Goal: Transaction & Acquisition: Book appointment/travel/reservation

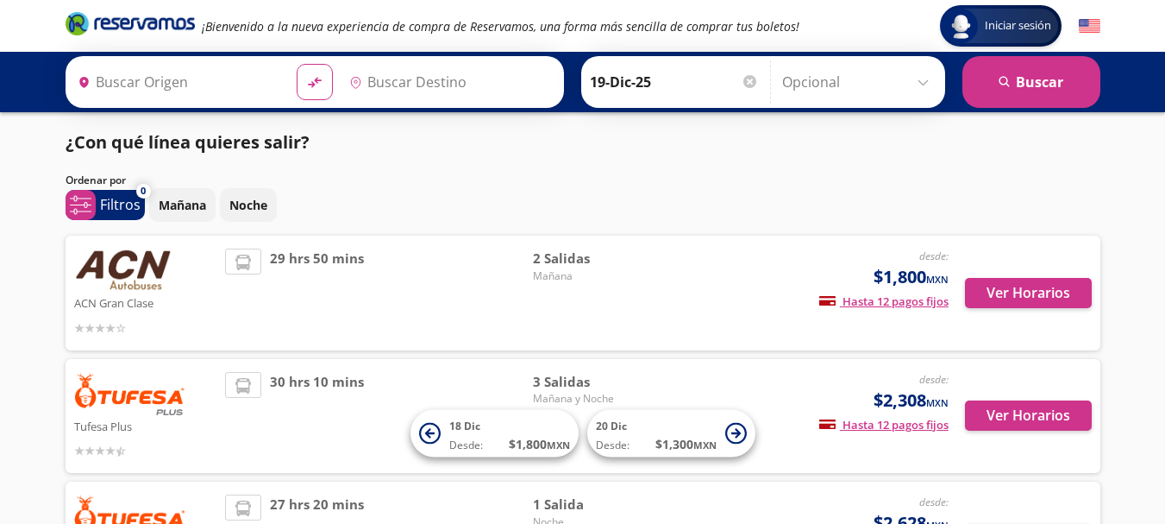
type input "Tijuana, [GEOGRAPHIC_DATA][US_STATE]"
type input "Tepic, Nayarit"
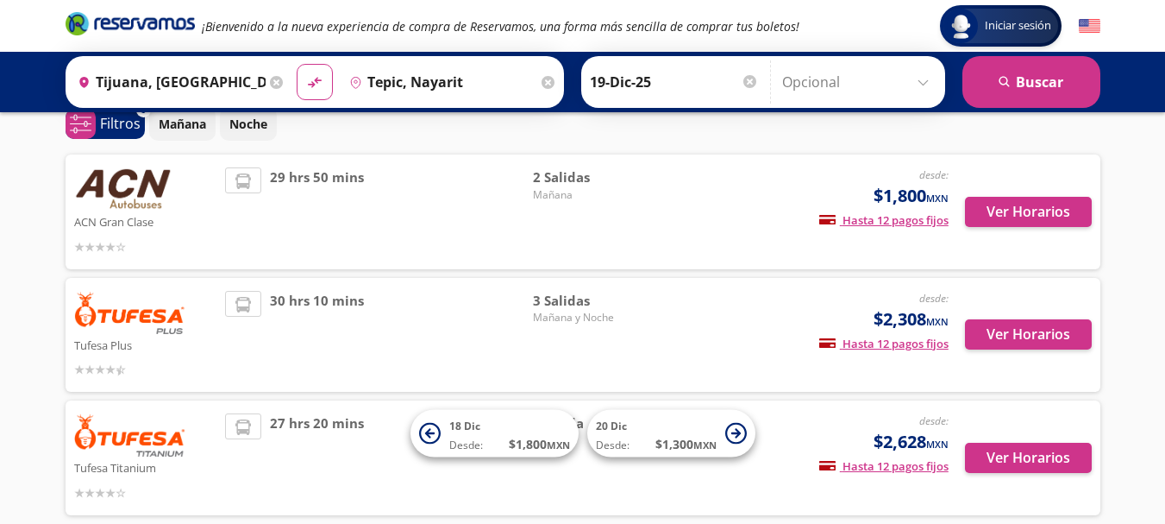
scroll to position [167, 0]
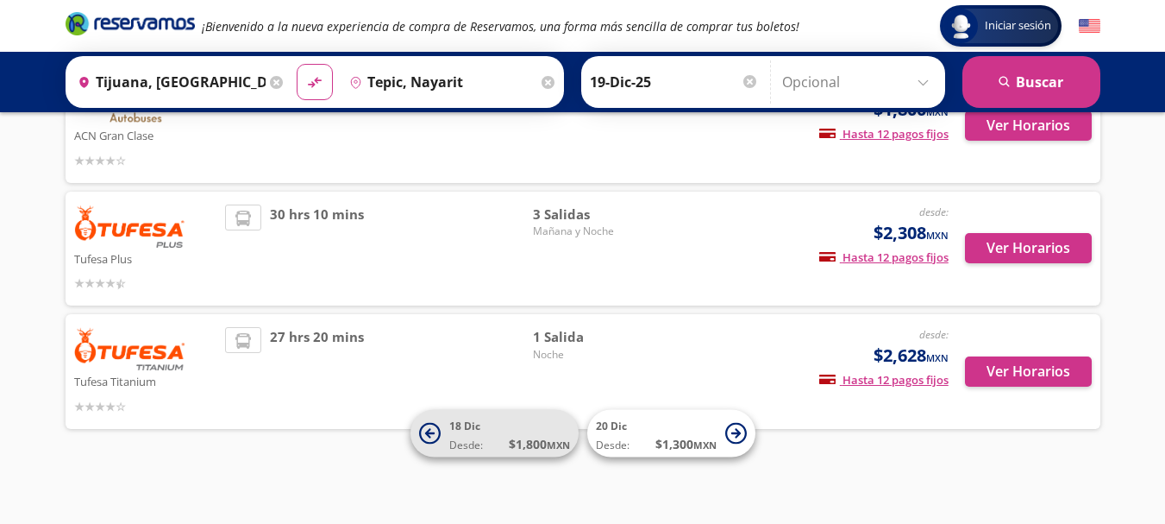
click at [429, 430] on icon at bounding box center [428, 432] width 9 height 9
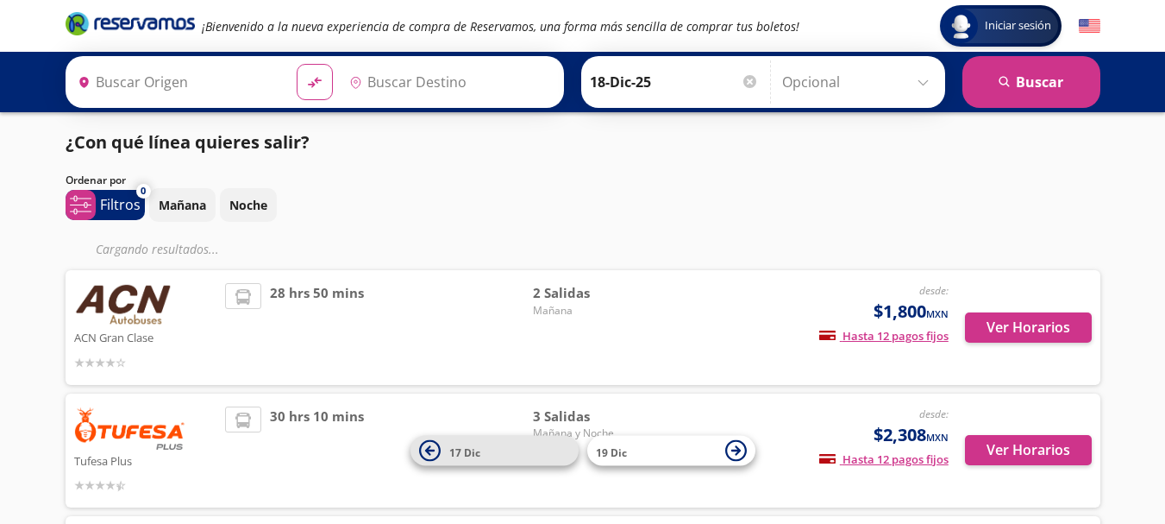
type input "Tijuana, [GEOGRAPHIC_DATA][US_STATE]"
type input "Tepic, Nayarit"
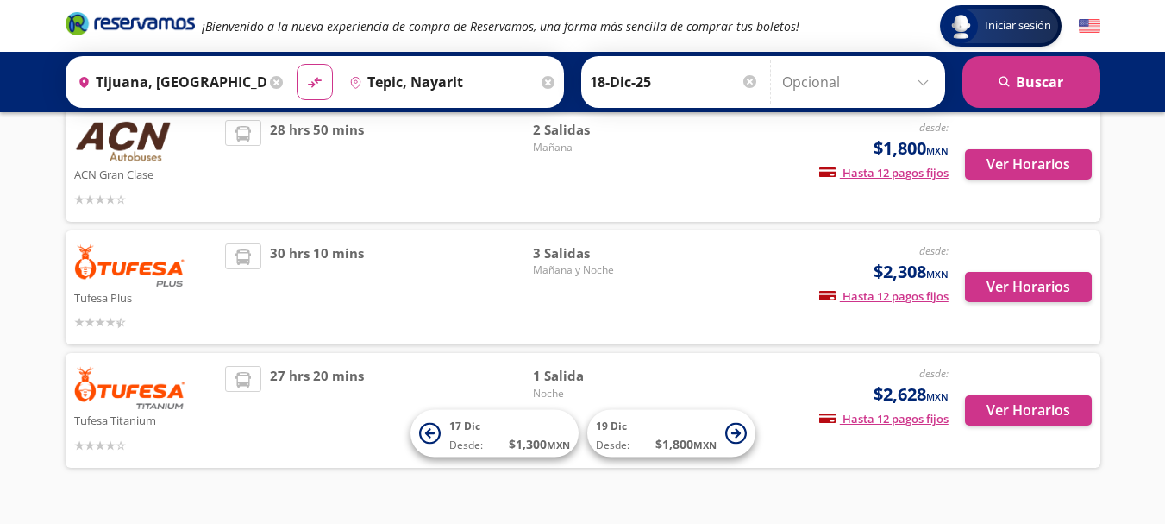
scroll to position [167, 0]
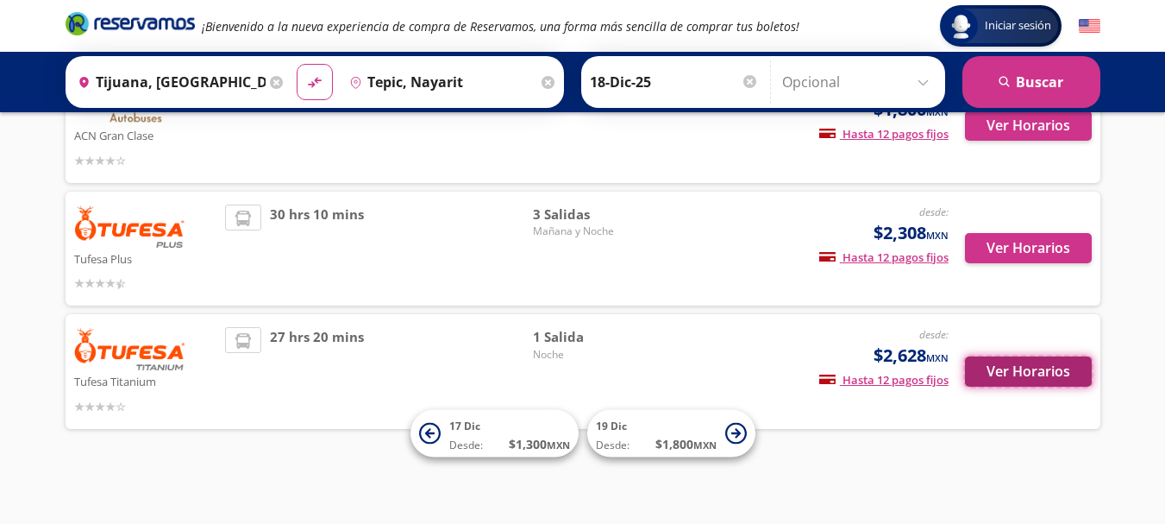
click at [996, 376] on button "Ver Horarios" at bounding box center [1028, 371] width 127 height 30
